Goal: Task Accomplishment & Management: Manage account settings

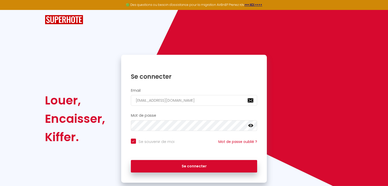
click at [183, 169] on button "Se connecter" at bounding box center [194, 166] width 126 height 13
checkbox input "true"
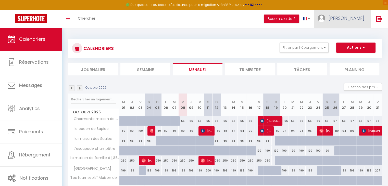
click at [357, 15] on span "[PERSON_NAME]" at bounding box center [346, 18] width 36 height 6
click at [345, 42] on link "Équipe" at bounding box center [350, 44] width 38 height 9
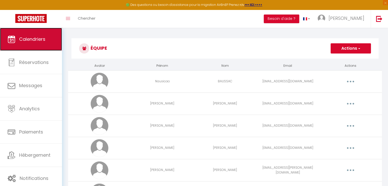
click at [44, 41] on span "Calendriers" at bounding box center [32, 39] width 26 height 6
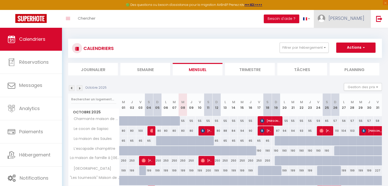
click at [357, 19] on span "[PERSON_NAME]" at bounding box center [346, 18] width 36 height 6
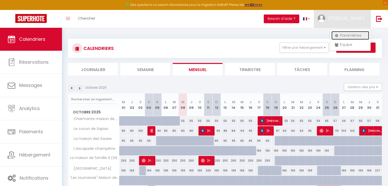
click at [350, 34] on link "Paramètres" at bounding box center [350, 35] width 38 height 9
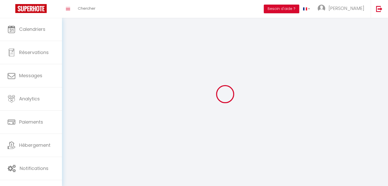
type input "[PERSON_NAME]"
type input "MATALY"
type input "0665199309"
type input "[STREET_ADDRESS][PERSON_NAME]"
type input "82000"
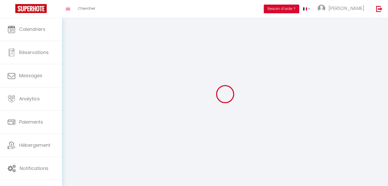
type input "[GEOGRAPHIC_DATA]"
type input "fg8HeyJ6lqwEP9uulVczABSbY"
type input "go6Eq9gtcupiDgYeIZFicinF5"
select select "28"
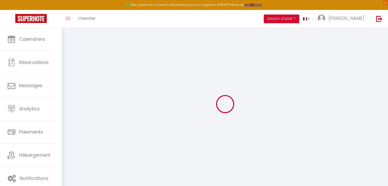
type input "fg8HeyJ6lqwEP9uulVczABSbY"
type input "go6Eq9gtcupiDgYeIZFicinF5"
type input "[URL][DOMAIN_NAME]"
select select "fr"
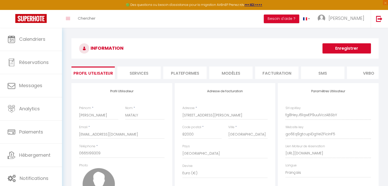
click at [181, 71] on li "Plateformes" at bounding box center [184, 73] width 43 height 12
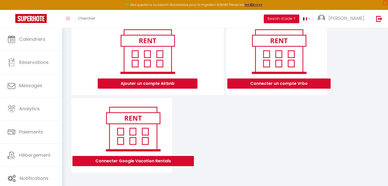
scroll to position [67, 0]
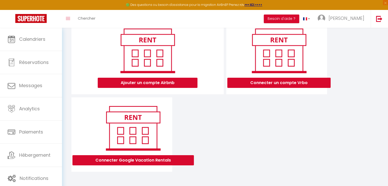
click at [201, 58] on div "Ajouter un compte Airbnb" at bounding box center [148, 57] width 144 height 62
click at [211, 83] on div "Ajouter un compte Airbnb" at bounding box center [148, 57] width 144 height 62
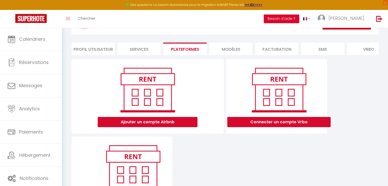
scroll to position [0, 0]
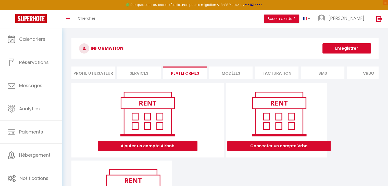
click at [209, 102] on div "Ajouter un compte Airbnb" at bounding box center [148, 121] width 144 height 62
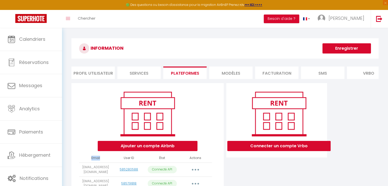
click at [209, 102] on div "Ajouter un compte Airbnb" at bounding box center [148, 121] width 144 height 62
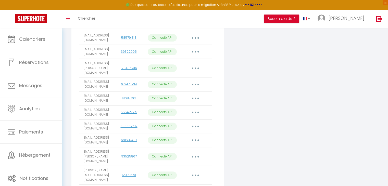
scroll to position [204, 0]
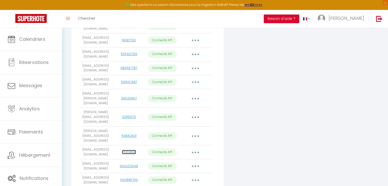
click at [133, 150] on link "170691610" at bounding box center [129, 152] width 14 height 4
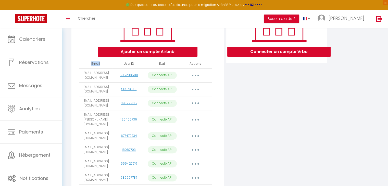
scroll to position [0, 0]
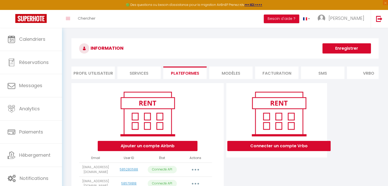
click at [240, 53] on h3 "INFORMATION" at bounding box center [224, 48] width 307 height 20
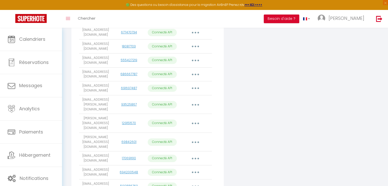
scroll to position [204, 0]
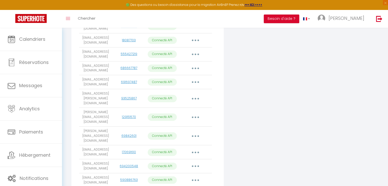
click at [108, 145] on td "[EMAIL_ADDRESS][DOMAIN_NAME]" at bounding box center [95, 152] width 33 height 14
click at [196, 148] on button "button" at bounding box center [195, 152] width 14 height 8
click at [279, 148] on div "Connecter un compte Vrbo" at bounding box center [276, 39] width 103 height 321
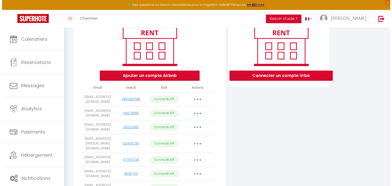
scroll to position [102, 0]
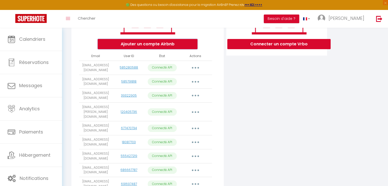
click at [174, 46] on button "Ajouter un compte Airbnb" at bounding box center [148, 44] width 100 height 10
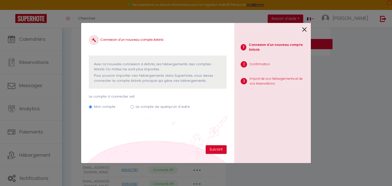
click at [157, 107] on label "Le compte de quelqu'un d'autre" at bounding box center [163, 106] width 54 height 5
click at [134, 107] on input "Le compte de quelqu'un d'autre" at bounding box center [132, 106] width 3 height 3
radio input "true"
radio input "false"
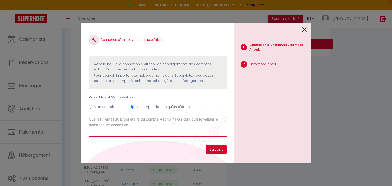
click at [158, 132] on input "Email connexion Airbnb" at bounding box center [158, 132] width 138 height 9
